Goal: Transaction & Acquisition: Purchase product/service

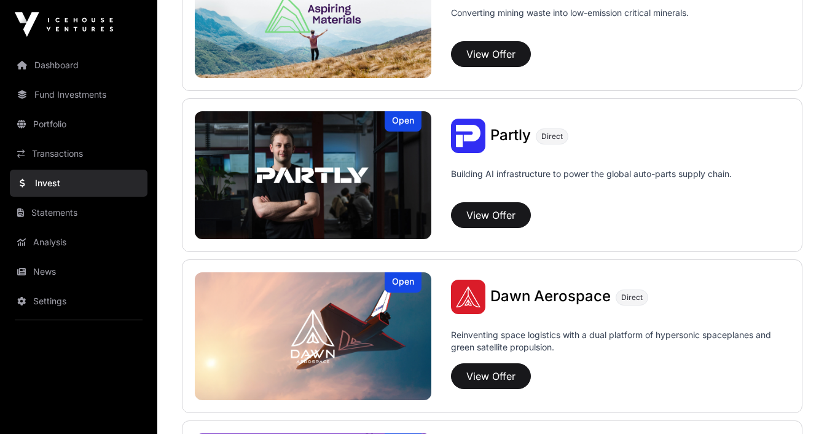
scroll to position [706, 0]
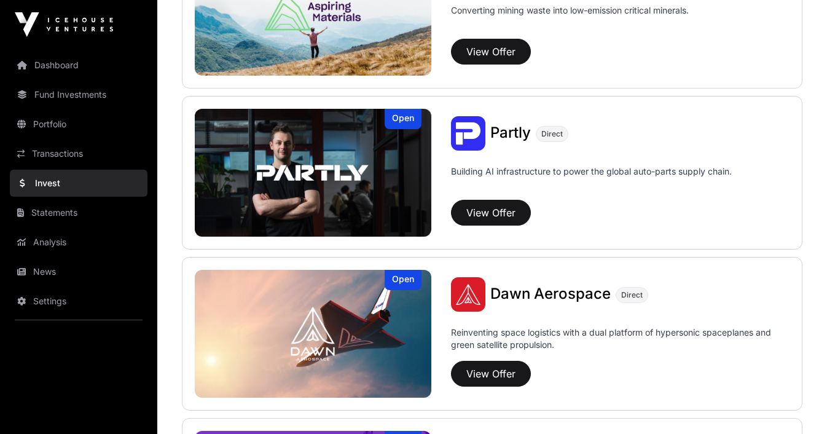
click at [375, 162] on img at bounding box center [313, 173] width 236 height 128
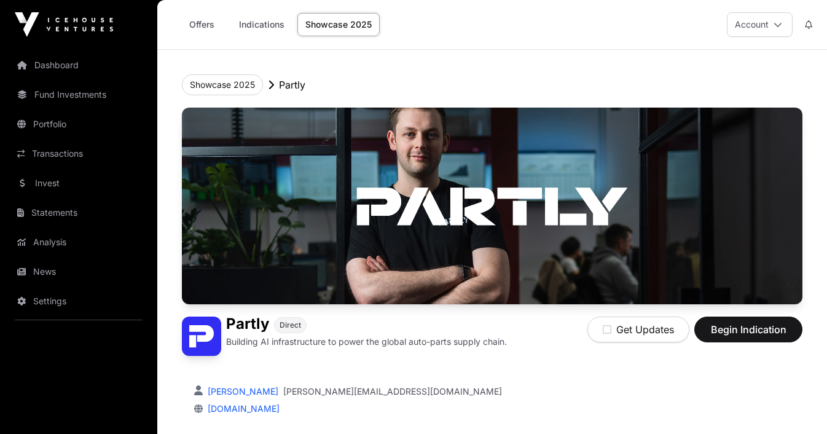
click at [234, 84] on button "Showcase 2025" at bounding box center [222, 84] width 81 height 21
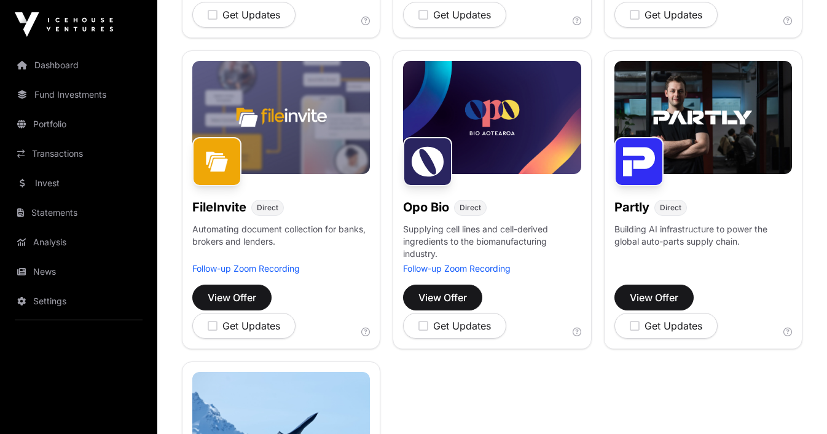
scroll to position [454, 0]
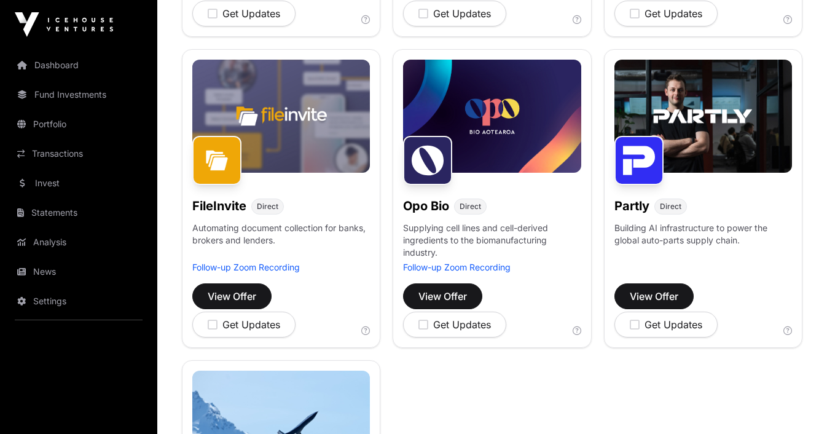
click at [419, 163] on img at bounding box center [427, 160] width 49 height 49
click at [454, 295] on span "View Offer" at bounding box center [442, 296] width 49 height 15
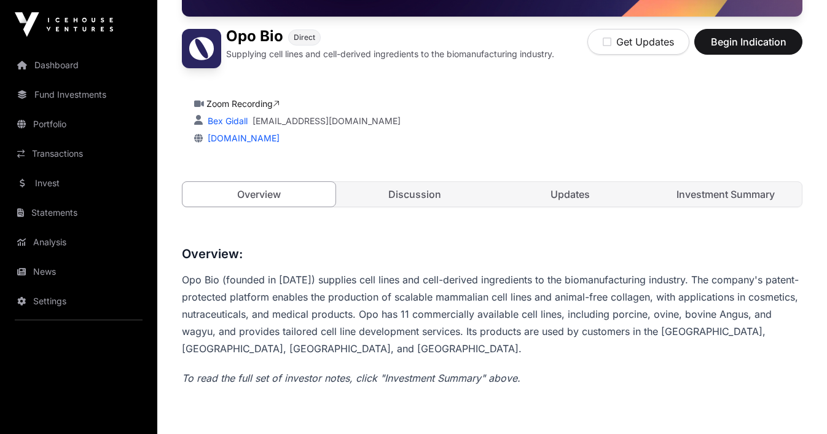
scroll to position [279, 0]
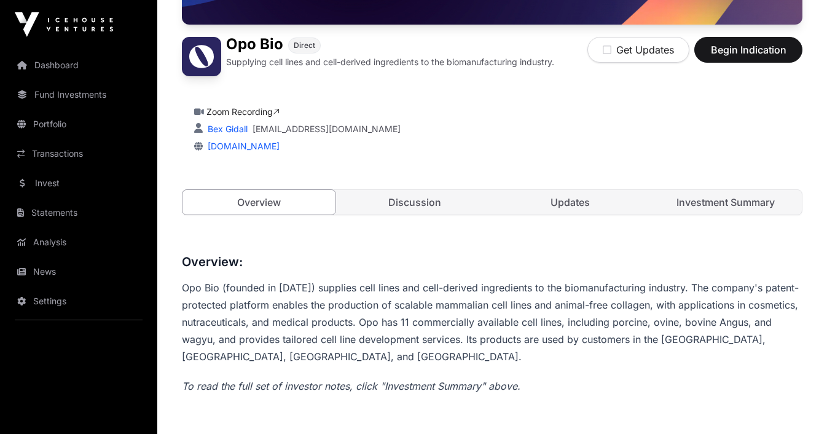
click at [736, 197] on link "Investment Summary" at bounding box center [725, 202] width 153 height 25
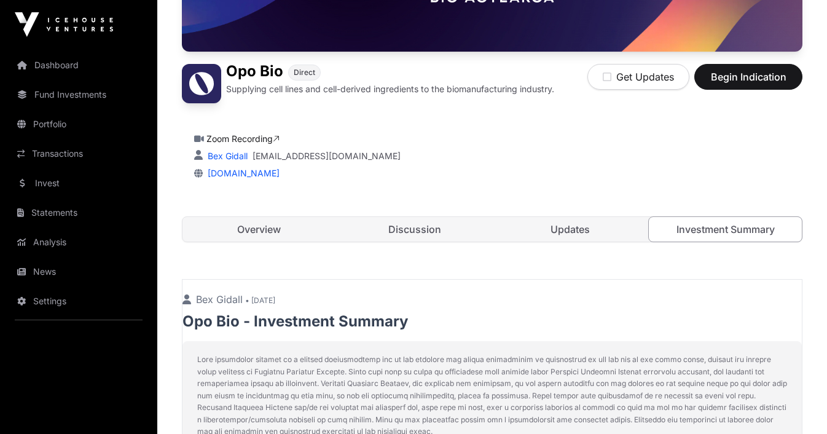
scroll to position [254, 0]
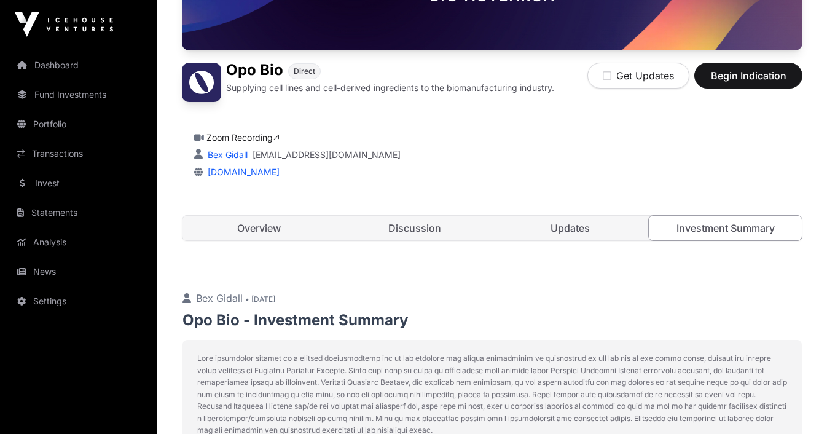
click at [46, 176] on link "Invest" at bounding box center [79, 183] width 138 height 27
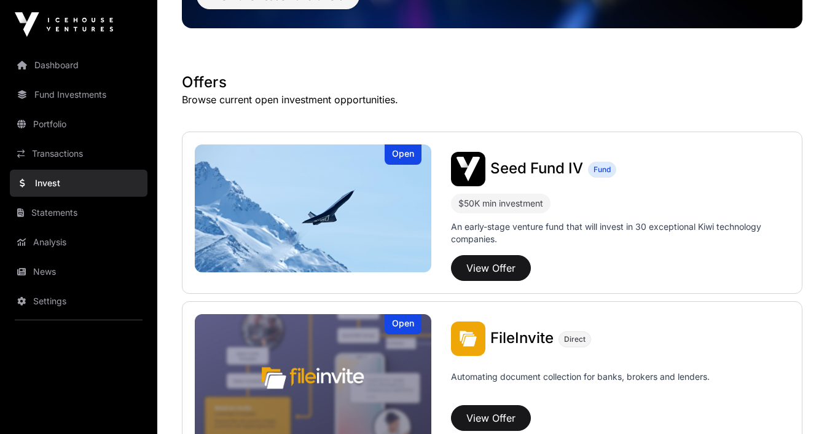
scroll to position [185, 0]
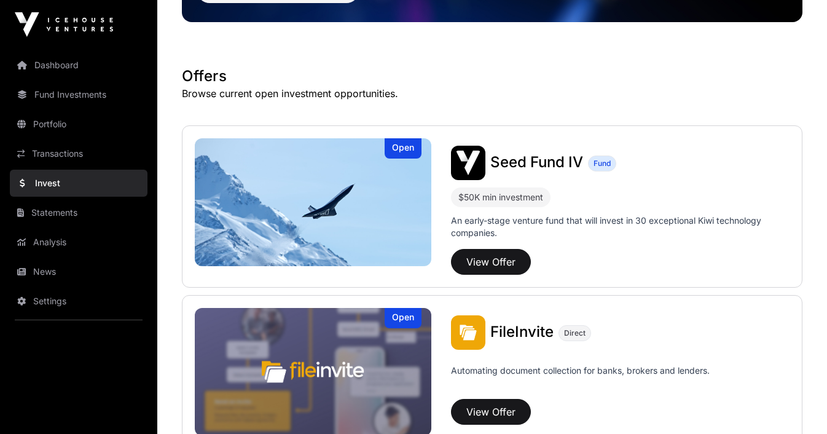
click at [518, 167] on span "Seed Fund IV" at bounding box center [536, 162] width 93 height 18
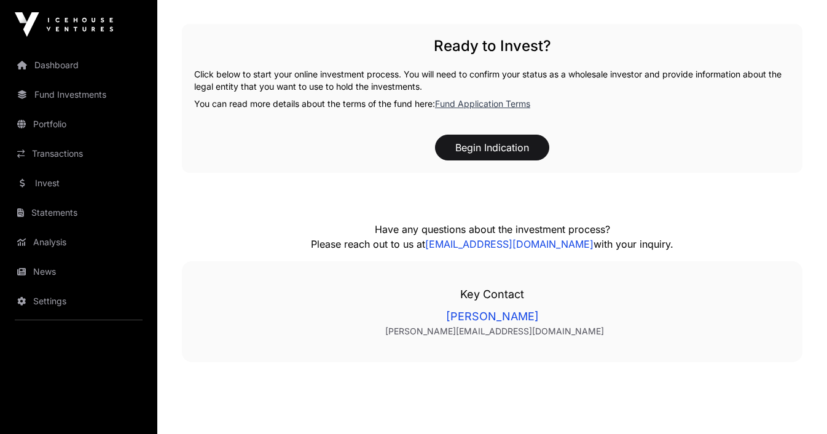
scroll to position [1228, 0]
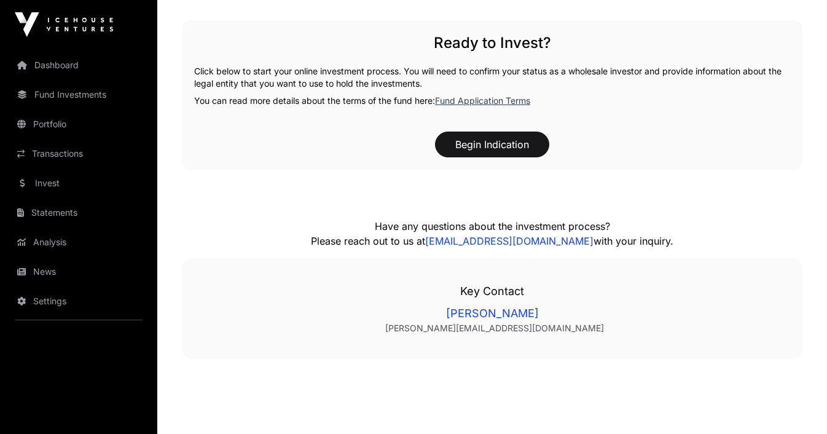
click at [493, 149] on button "Begin Indication" at bounding box center [492, 144] width 114 height 26
